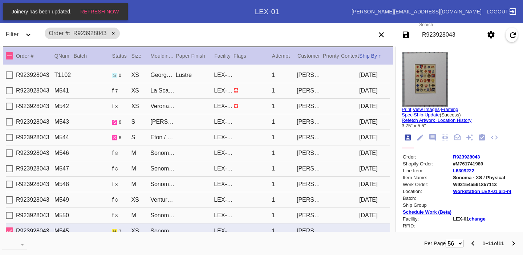
click at [434, 35] on input "R923928043" at bounding box center [448, 34] width 54 height 11
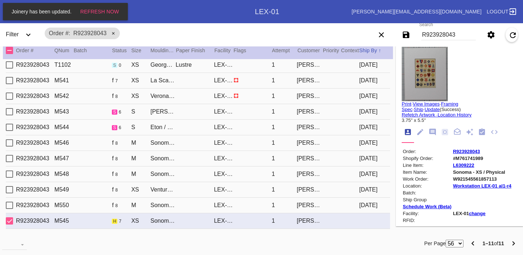
click at [434, 35] on input "R923928043" at bounding box center [448, 34] width 54 height 11
paste input "073719328"
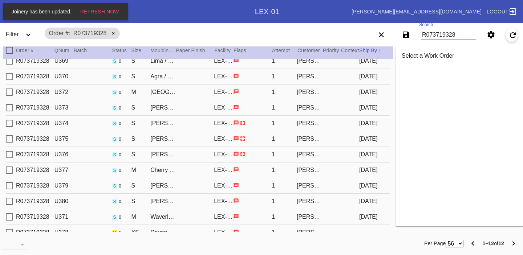
scroll to position [25, 0]
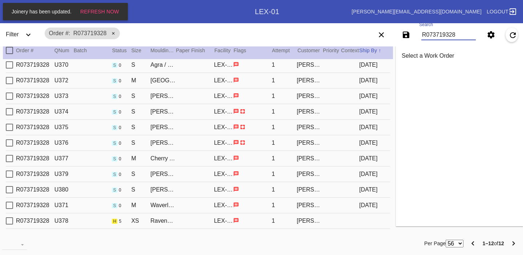
type input "R073719328"
click at [319, 231] on div "R073719328 U369 s 0 S Lima / Digital White LEX-01 1 [PERSON_NAME] [PERSON_NAME]…" at bounding box center [198, 145] width 390 height 173
click at [310, 222] on div "[PERSON_NAME] [PERSON_NAME]" at bounding box center [309, 221] width 25 height 7
type input "3.0"
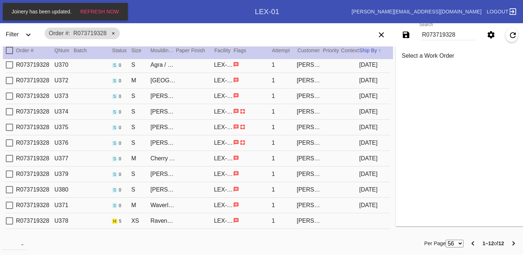
type input "3.0"
type input "0.1875"
type input "4.0"
type input "5.375"
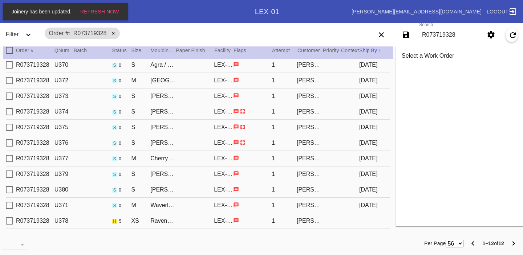
type textarea "smudges, dents, creases, bent corners, black smudges throughout, specks."
type input "[DATE]"
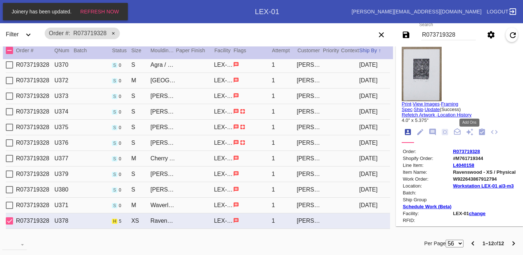
click at [473, 134] on icon "Add Ons" at bounding box center [469, 132] width 8 height 8
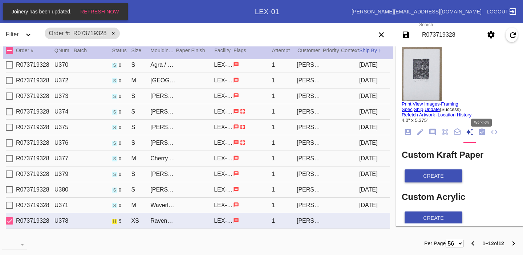
click at [482, 135] on icon "Workflow" at bounding box center [482, 132] width 6 height 7
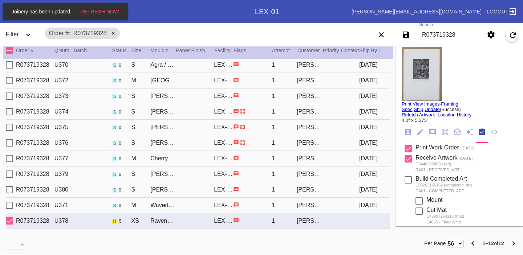
scroll to position [280, 0]
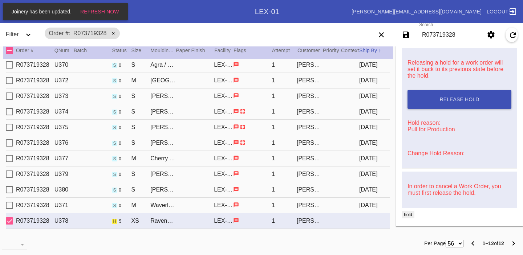
click at [433, 156] on p "Change Hold Reason:" at bounding box center [459, 153] width 110 height 12
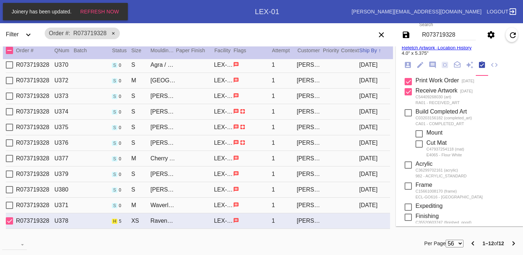
scroll to position [0, 0]
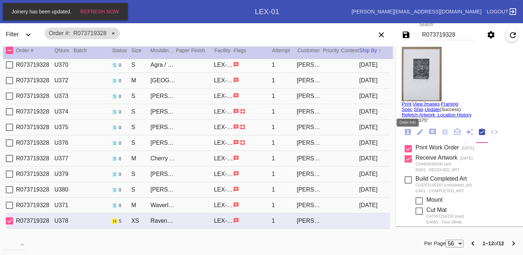
click at [410, 135] on icon "Order Info" at bounding box center [408, 132] width 6 height 6
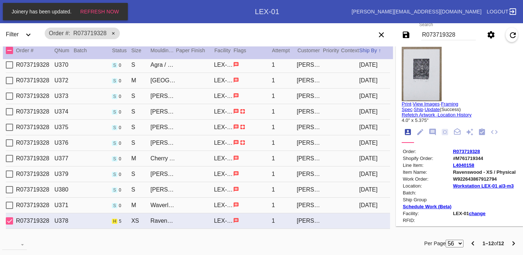
click at [468, 153] on link "R073719328" at bounding box center [466, 151] width 27 height 5
click at [445, 32] on input "R073719328" at bounding box center [448, 34] width 54 height 11
paste input "806043966"
type input "R806043966"
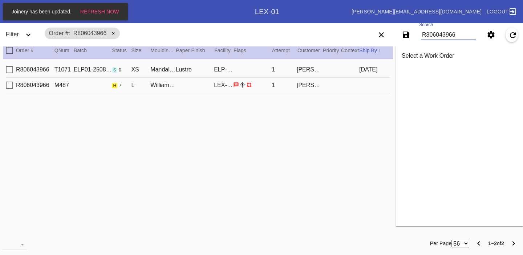
type input "R806043966"
click at [352, 86] on div "R806043966 M487 h 7 L Williamsburg / White LEX-01 1 [PERSON_NAME]" at bounding box center [198, 86] width 384 height 16
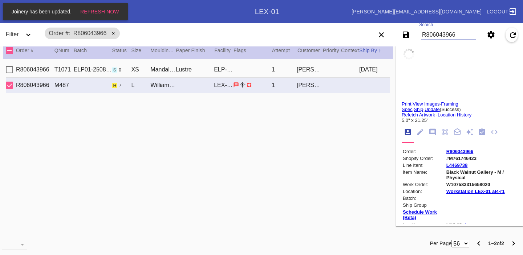
type input "3.0"
type input "0.1875"
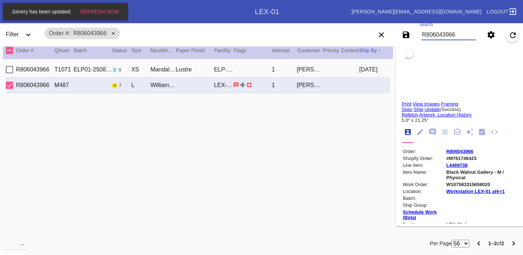
type input "5.0"
type input "21.25"
type textarea "wrinkles, fuzz, loose threads, worn leather, cracked leather"
type input "[DATE]"
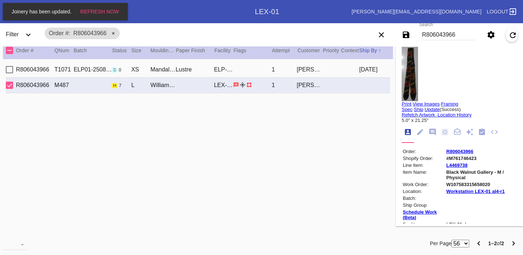
type input ""Big A""
type input "Our Heart"
click at [482, 131] on icon "Workflow" at bounding box center [482, 132] width 6 height 7
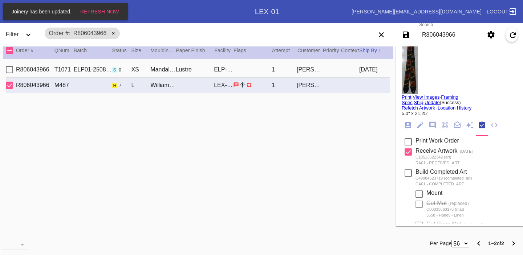
scroll to position [430, 0]
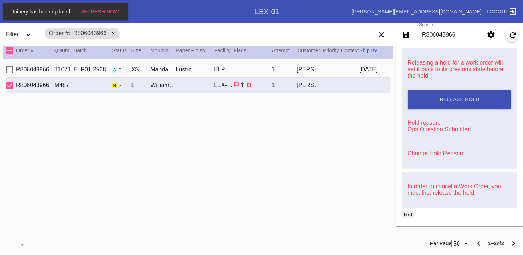
click at [435, 153] on link "Change Hold Reason:" at bounding box center [435, 153] width 57 height 6
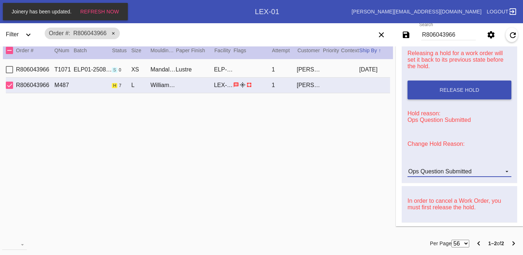
click at [456, 175] on div "Ops Question Submitted" at bounding box center [439, 171] width 63 height 6
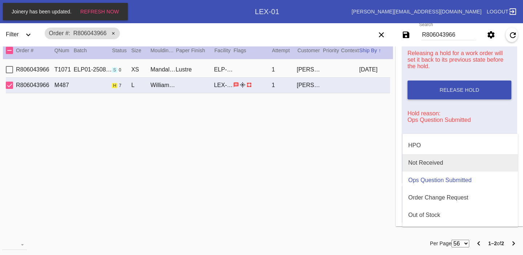
scroll to position [221, 0]
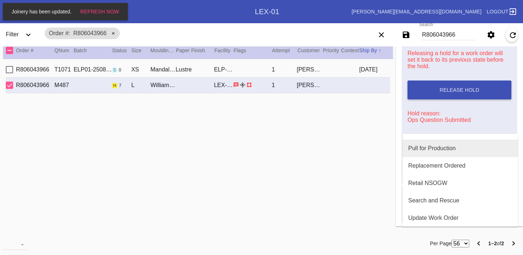
click at [431, 150] on div "Pull for Production" at bounding box center [432, 148] width 48 height 7
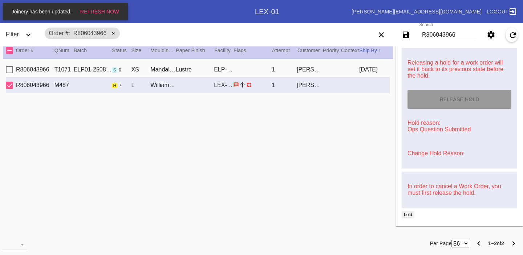
scroll to position [430, 0]
type input "[DATE]"
type input ""Big A""
type input "Our Heart"
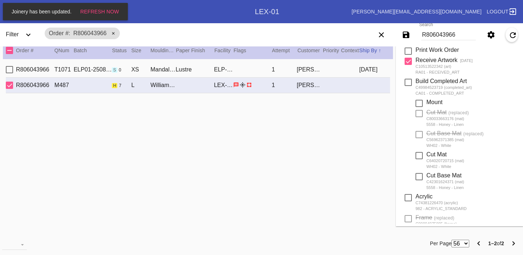
scroll to position [0, 0]
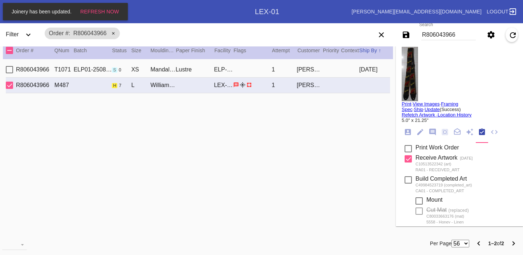
click at [415, 135] on md-tab-item at bounding box center [420, 132] width 12 height 13
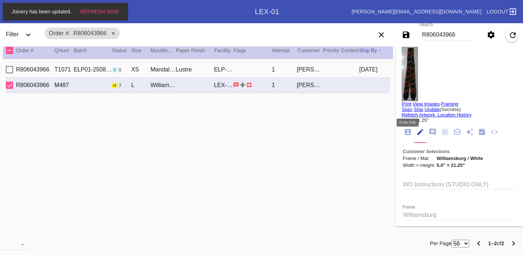
click at [406, 135] on icon "Order Info" at bounding box center [408, 132] width 6 height 6
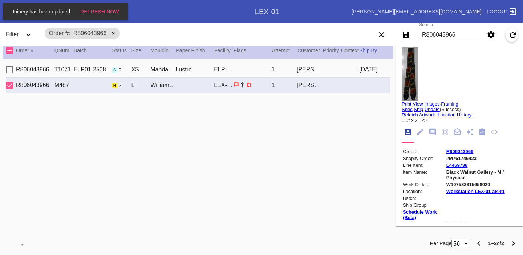
click at [454, 153] on link "R806043966" at bounding box center [459, 151] width 27 height 5
click at [480, 134] on icon "Workflow" at bounding box center [482, 132] width 6 height 7
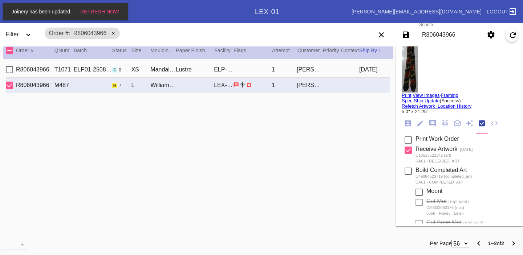
scroll to position [0, 0]
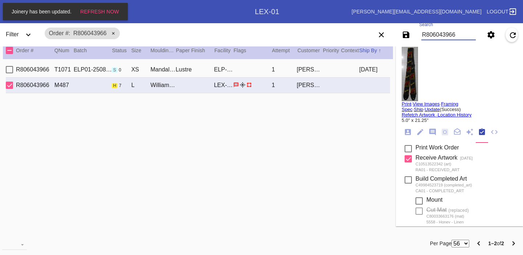
click at [440, 38] on input "R806043966" at bounding box center [448, 34] width 54 height 11
paste input "M761741250"
type input "#M761741250"
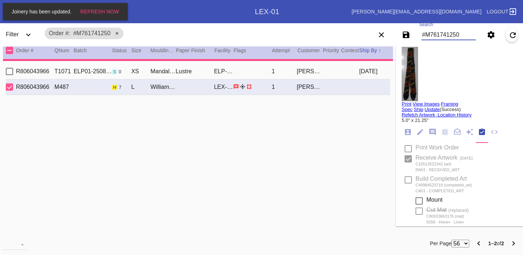
type input "5.0"
type input "13.0"
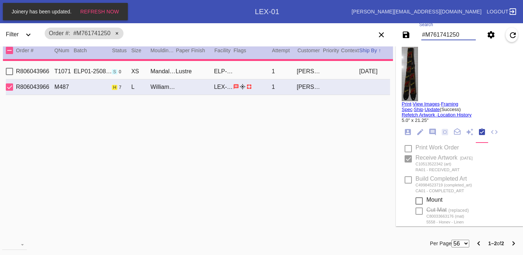
type input "18.0"
type input "[DATE]"
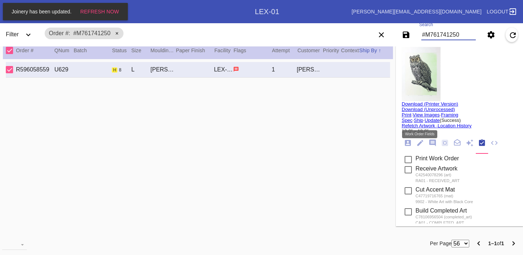
type input "#M761741250"
click at [422, 147] on icon "Work Order Fields" at bounding box center [420, 143] width 8 height 8
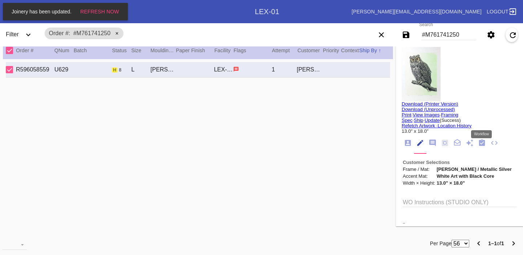
click at [481, 145] on icon "Workflow" at bounding box center [482, 142] width 6 height 7
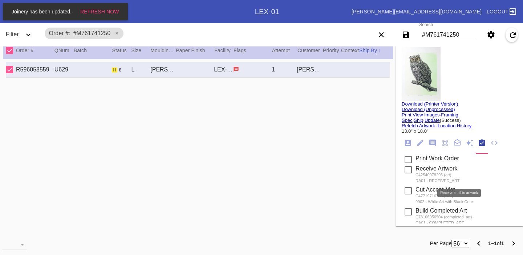
scroll to position [313, 0]
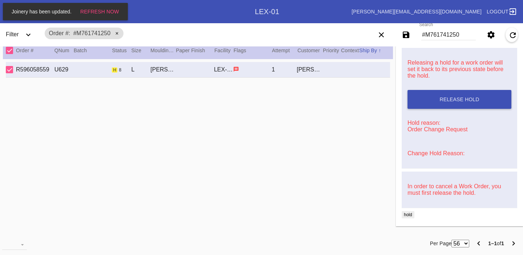
click at [431, 150] on link "Change Hold Reason:" at bounding box center [435, 153] width 57 height 6
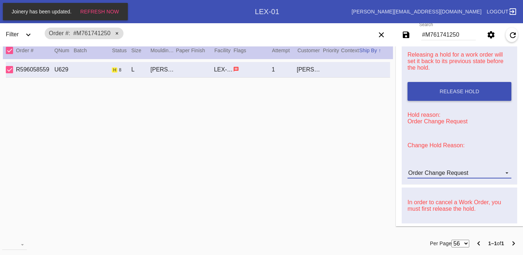
click at [458, 176] on div "Order Change Request" at bounding box center [438, 173] width 60 height 6
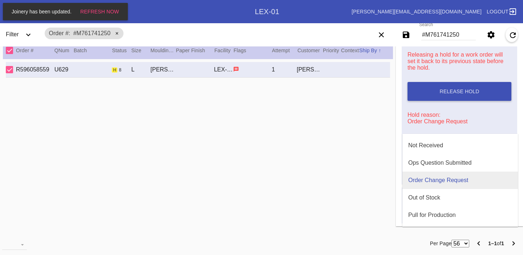
scroll to position [190, 0]
click at [434, 180] on div "Pull for Production" at bounding box center [432, 179] width 48 height 7
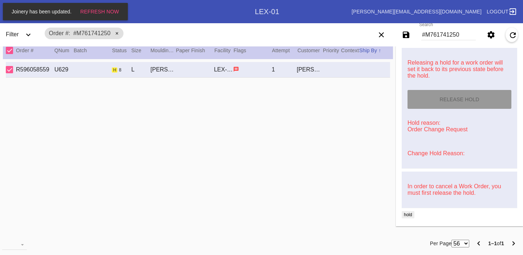
type input "[DATE]"
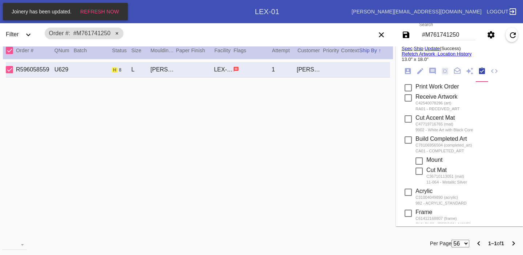
scroll to position [0, 0]
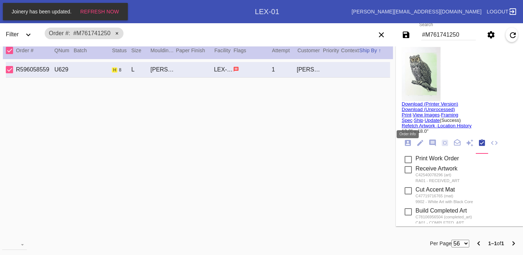
click at [406, 142] on icon "Order Info" at bounding box center [408, 143] width 6 height 6
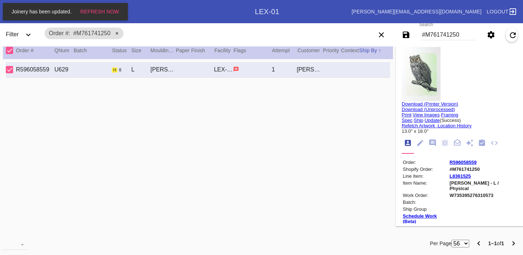
click at [471, 162] on link "R596058559" at bounding box center [463, 162] width 27 height 5
click at [481, 146] on icon "Workflow" at bounding box center [482, 142] width 6 height 7
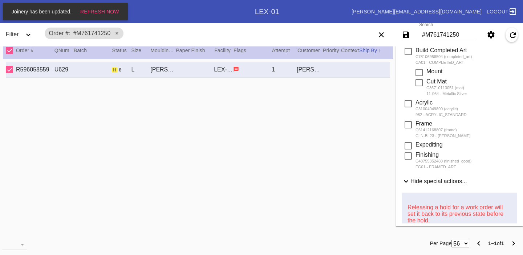
scroll to position [0, 0]
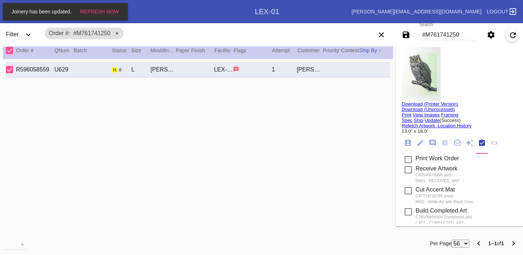
click at [436, 37] on input "#M761741250" at bounding box center [448, 34] width 54 height 11
paste input "24249"
type input "#M761724249"
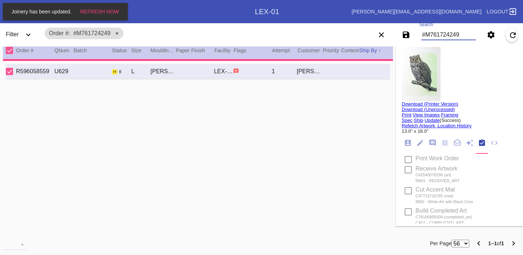
type input "1.5"
type input "5.125"
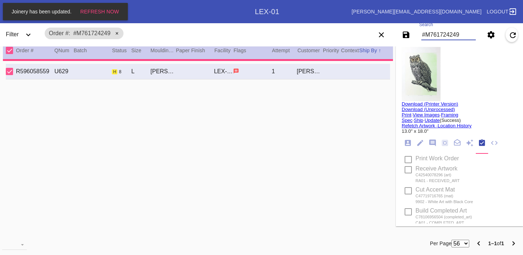
type input "7.0"
type textarea "double sided, stray marks/scratches and specks throughout, dust and debris, doe…"
type input "[DATE]"
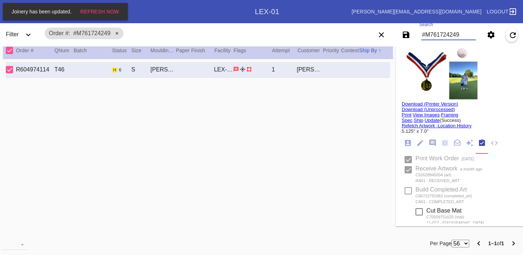
type input "[PERSON_NAME]"
type input "2025 Club Champion:16(E)"
type input "#M761724249"
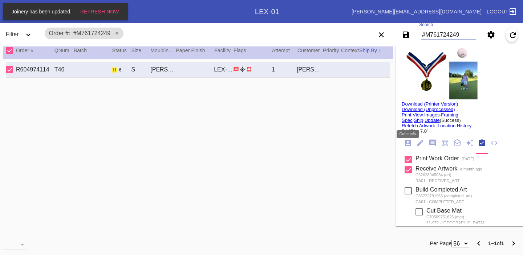
click at [407, 147] on icon "Order Info" at bounding box center [408, 143] width 8 height 8
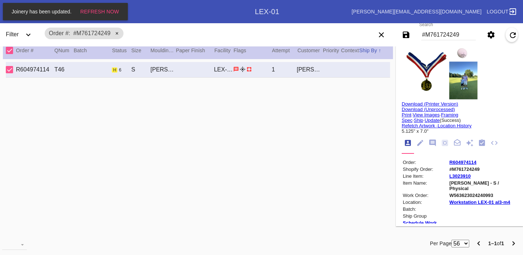
click at [463, 164] on link "R604974114" at bounding box center [462, 162] width 27 height 5
click at [474, 170] on td "#M761724249" at bounding box center [483, 169] width 68 height 6
copy td "#M761724249"
